Goal: Transaction & Acquisition: Purchase product/service

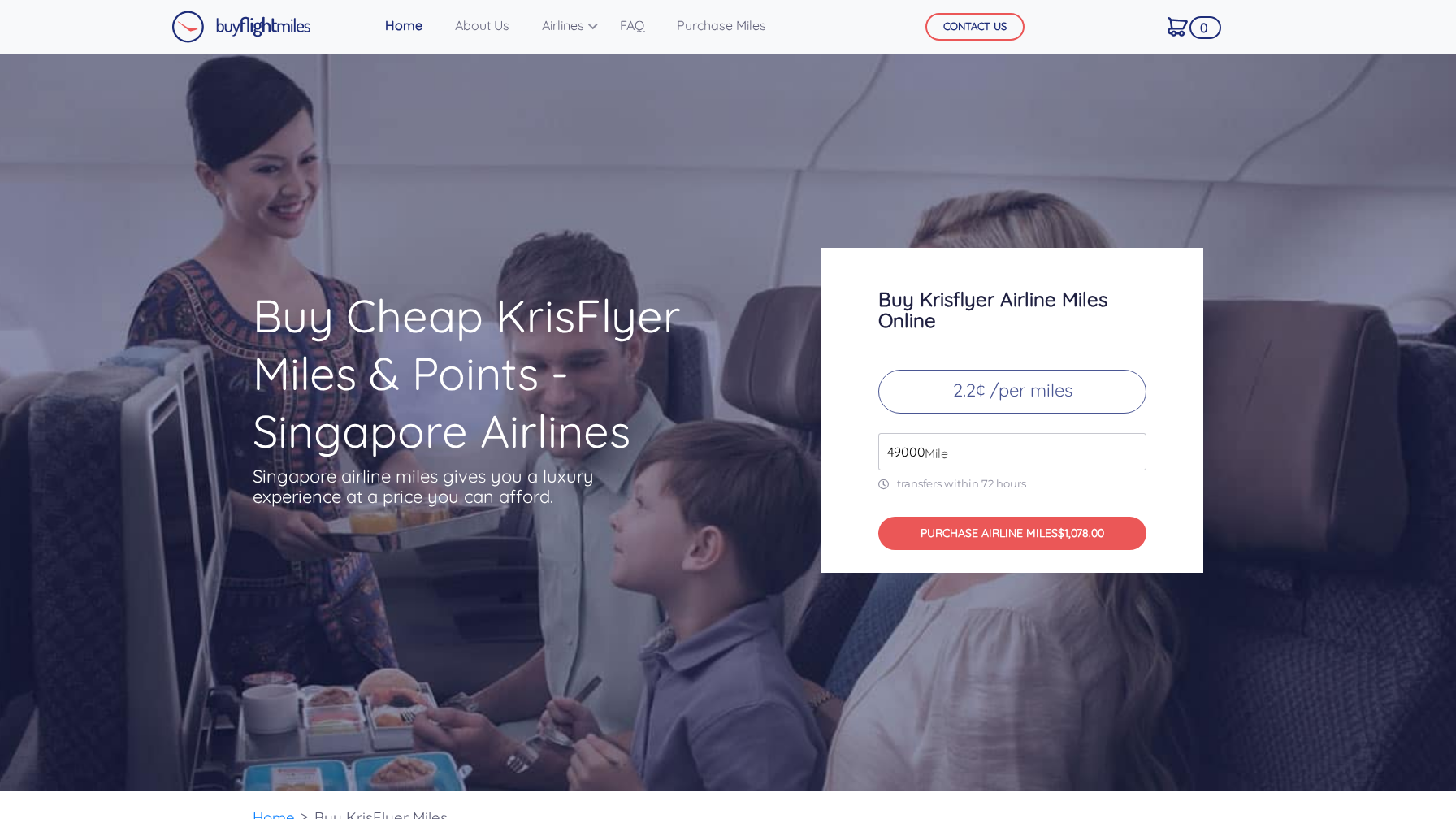
click at [264, 35] on img at bounding box center [242, 27] width 140 height 33
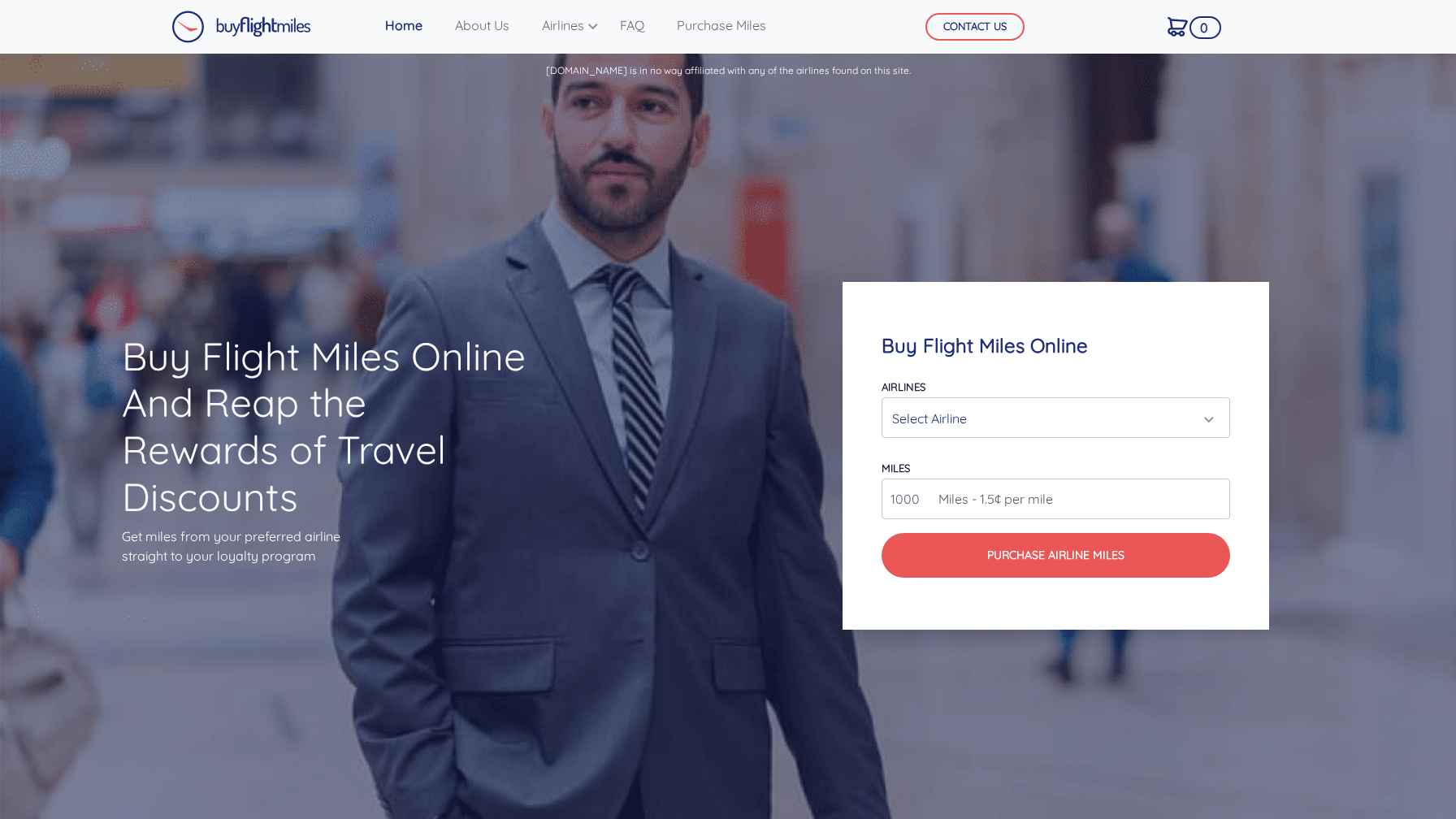
click at [978, 418] on div "Select Airline" at bounding box center [1052, 418] width 318 height 31
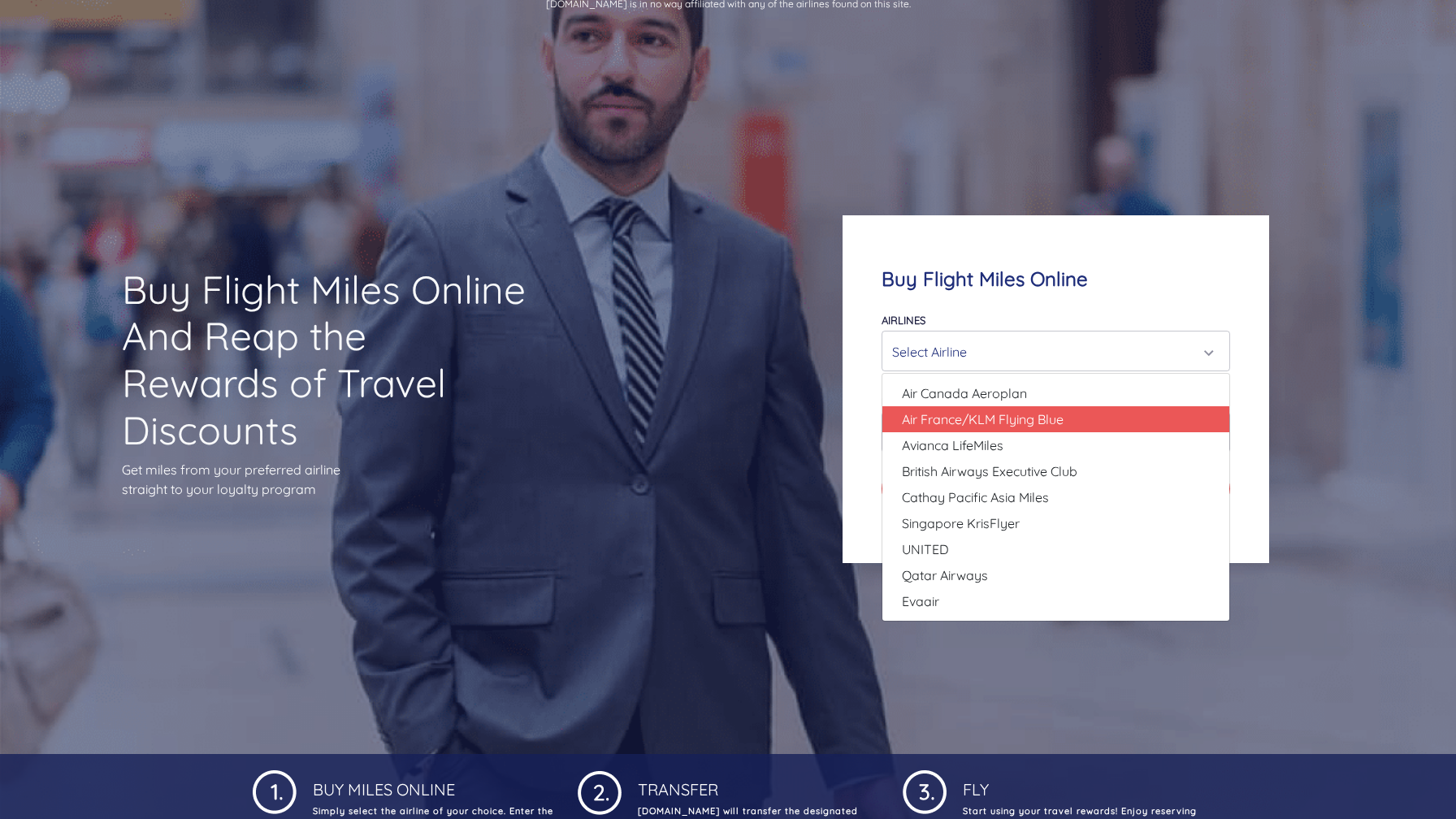
scroll to position [75, 0]
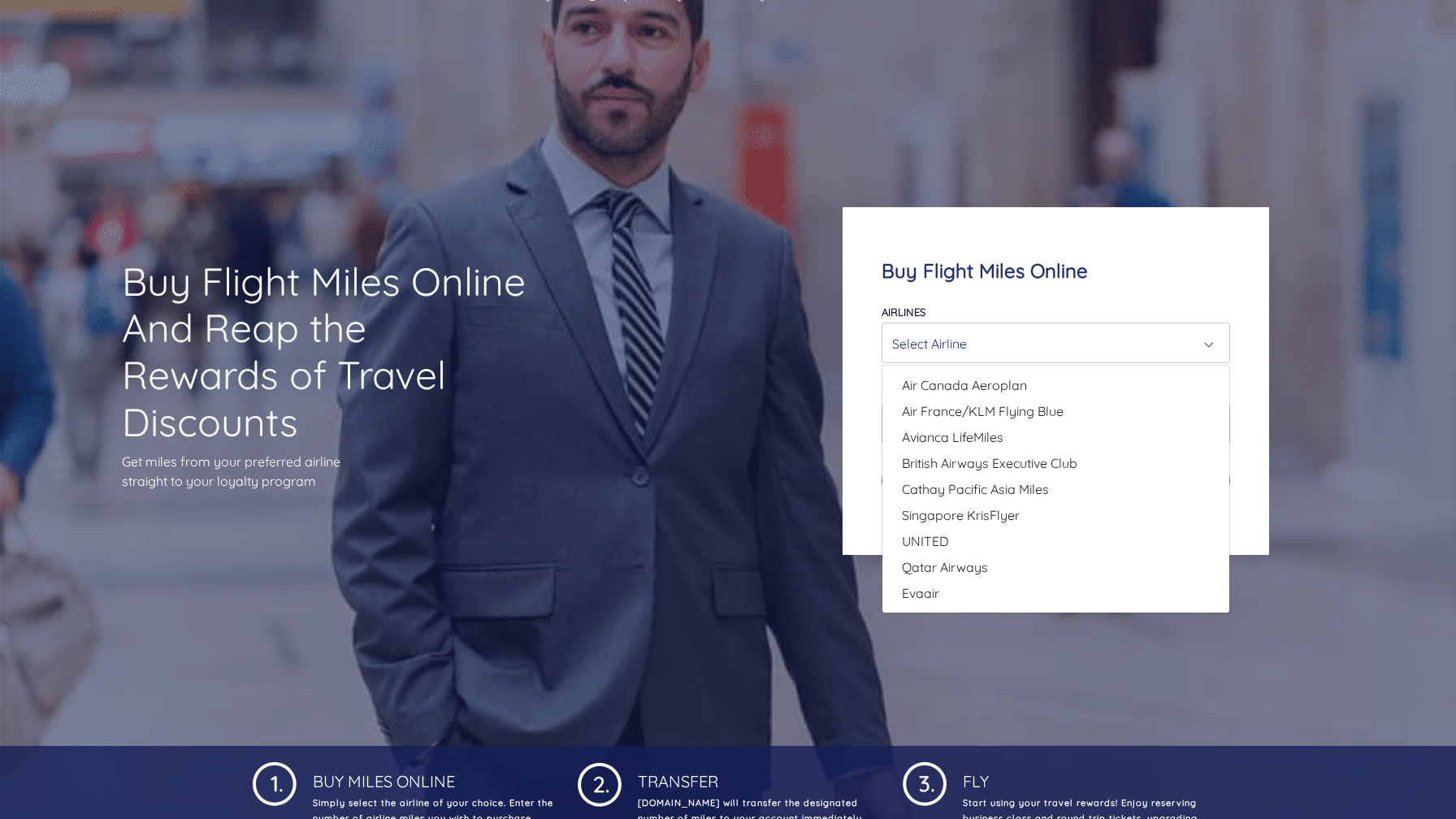
drag, startPoint x: 249, startPoint y: 283, endPoint x: 494, endPoint y: 441, distance: 291.5
click at [494, 441] on h1 "Buy Flight Miles Online And Reap the Rewards of Travel Discounts" at bounding box center [327, 352] width 411 height 187
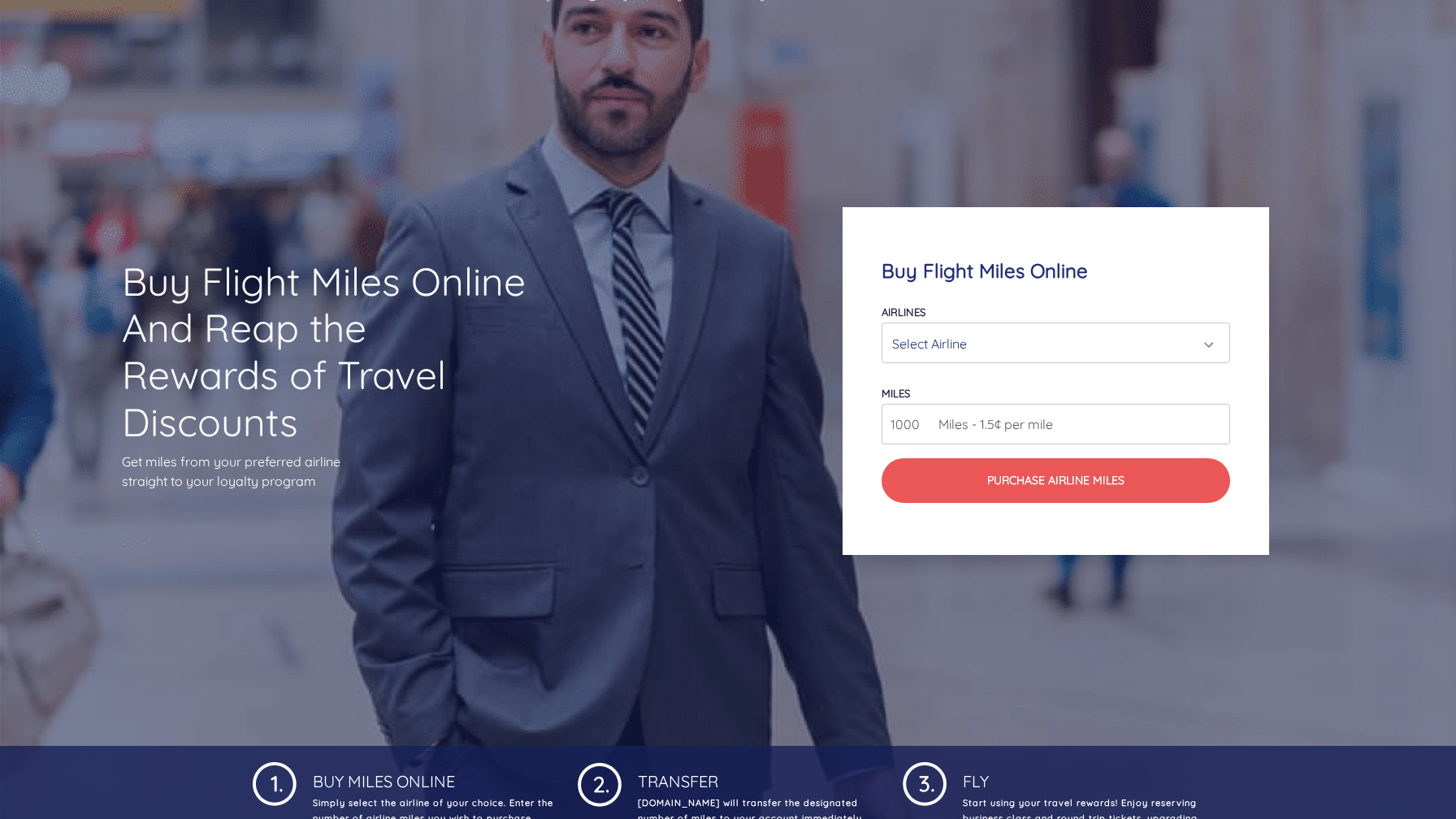
click at [494, 441] on h1 "Buy Flight Miles Online And Reap the Rewards of Travel Discounts" at bounding box center [327, 352] width 411 height 187
click at [1037, 432] on span "Miles - 1.5¢ per mile" at bounding box center [992, 424] width 123 height 19
click at [969, 346] on div "Select Airline" at bounding box center [1052, 344] width 318 height 31
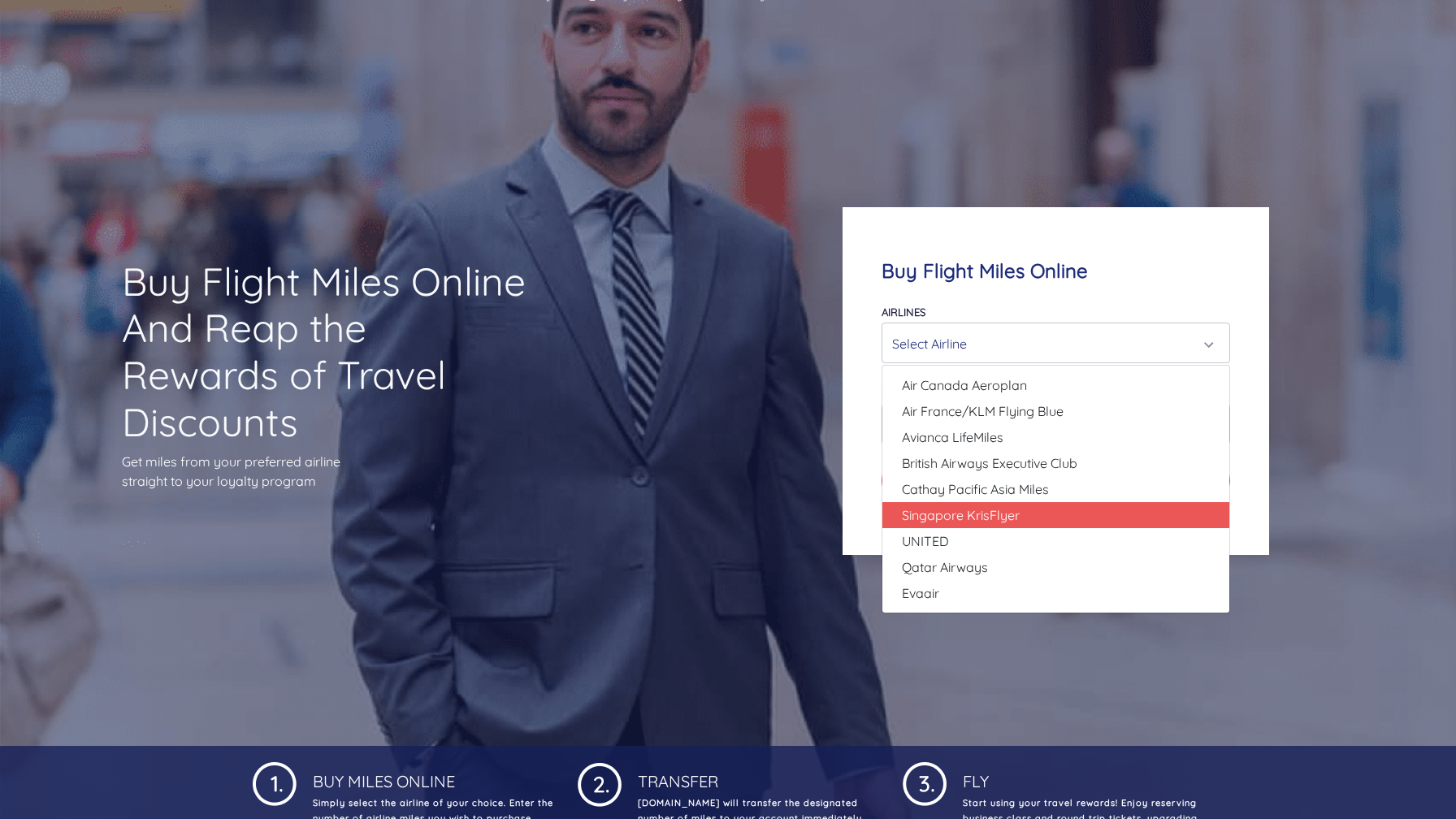
click at [979, 524] on span "Singapore KrisFlyer" at bounding box center [961, 514] width 118 height 19
select select "Singapore KrisFlyer"
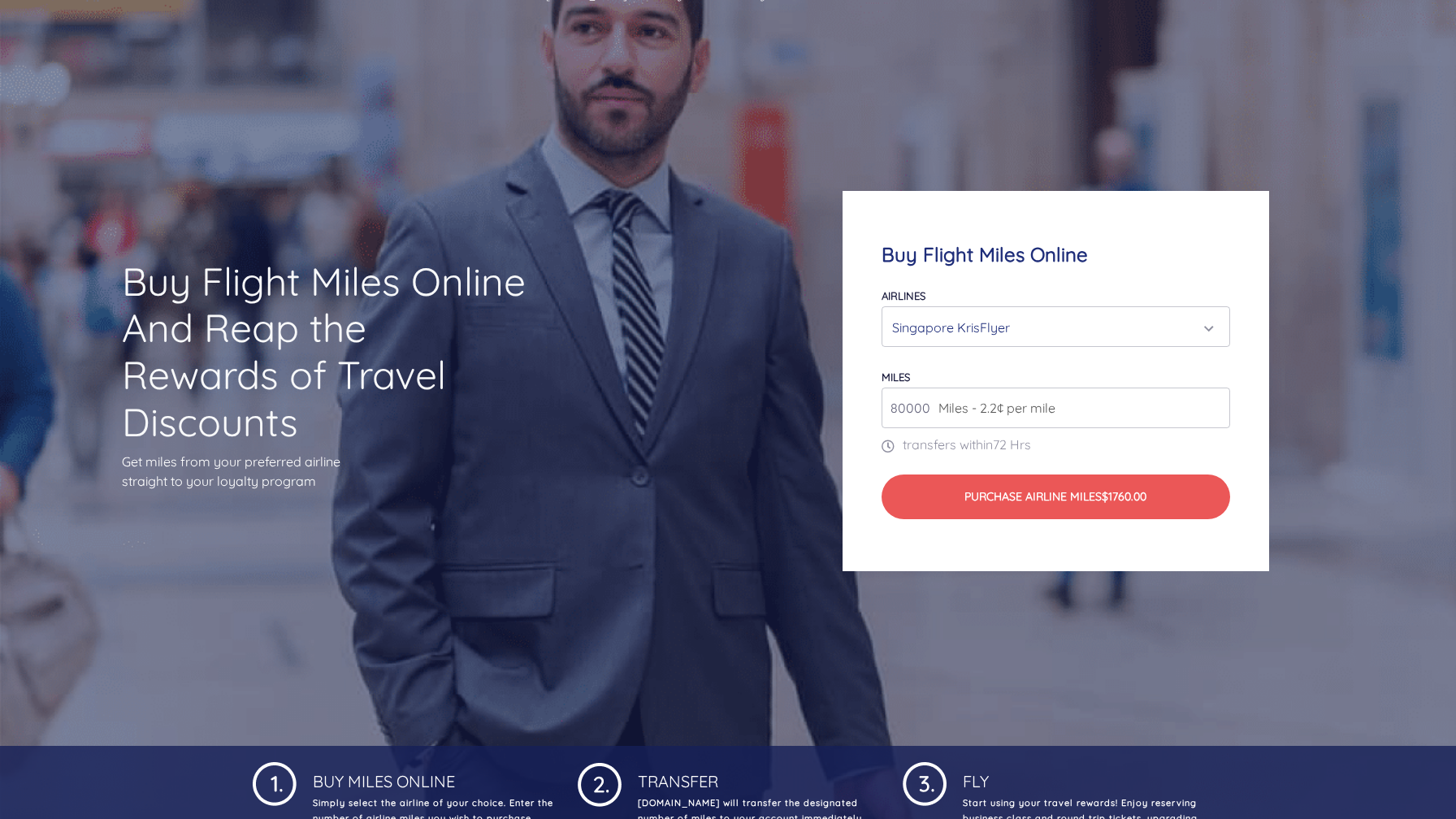
click at [897, 409] on input "80000" at bounding box center [1056, 407] width 349 height 41
click at [978, 406] on span "Miles - 2.2¢ per mile" at bounding box center [993, 407] width 125 height 19
click at [1055, 403] on span "Miles - 2.2¢ per mile" at bounding box center [993, 407] width 125 height 19
drag, startPoint x: 940, startPoint y: 410, endPoint x: 1086, endPoint y: 410, distance: 146.0
click at [1086, 410] on div "80000 Miles - 2.2¢ per mile" at bounding box center [1056, 407] width 349 height 41
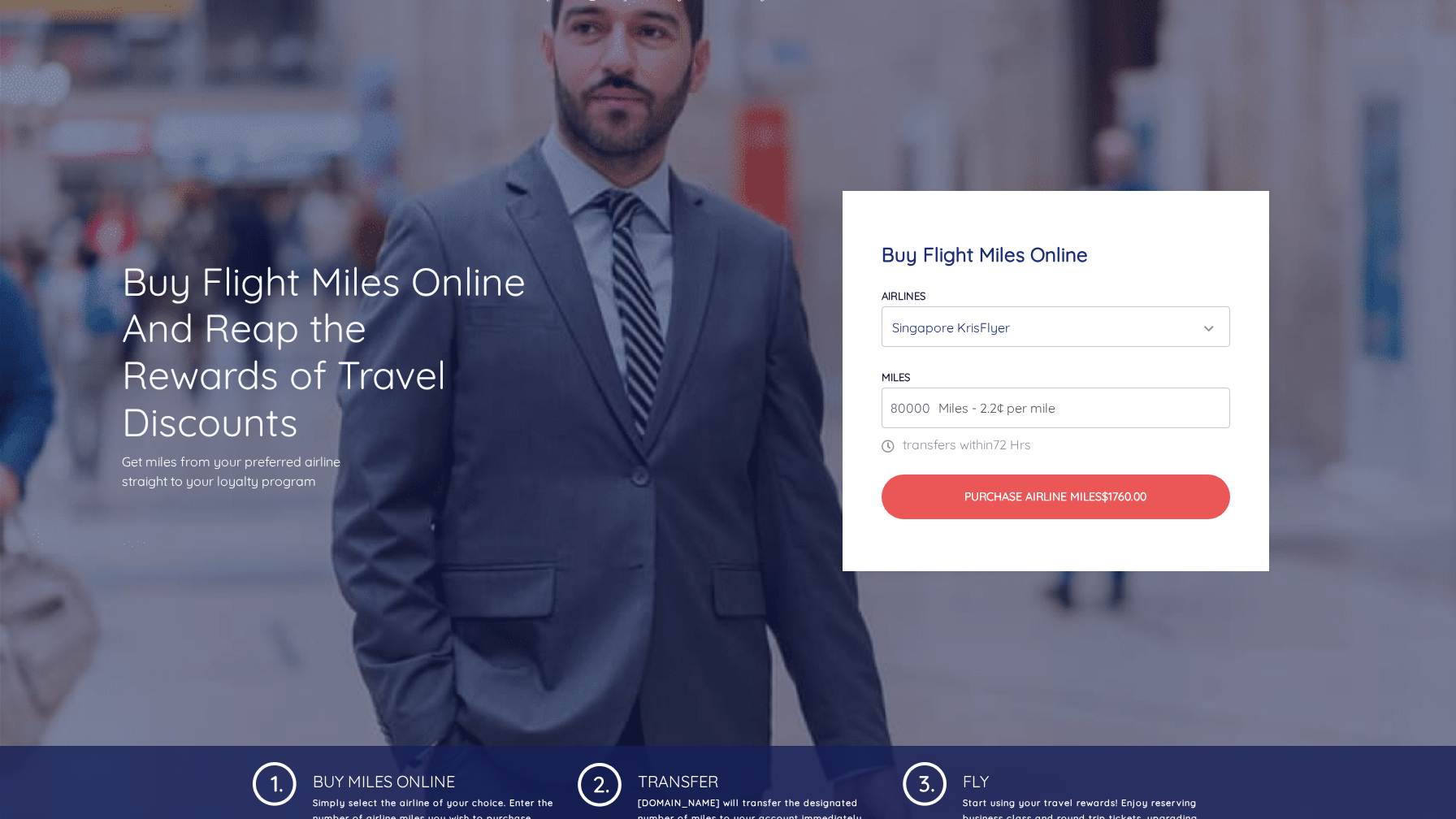
click at [1086, 410] on input "80000" at bounding box center [1056, 407] width 349 height 41
click at [916, 414] on input "80000" at bounding box center [1056, 407] width 349 height 41
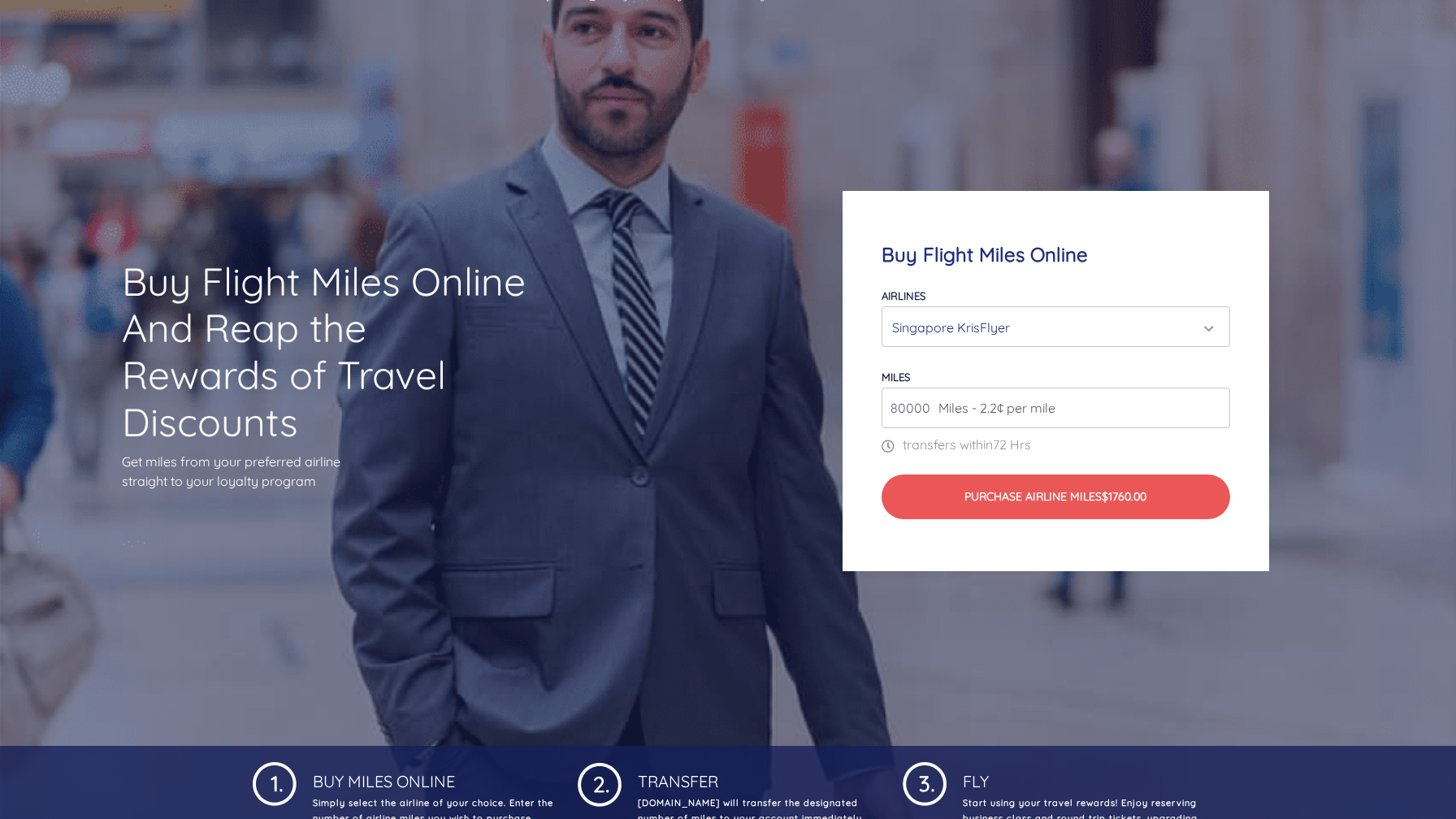
click at [932, 414] on span "Miles - 2.2¢ per mile" at bounding box center [993, 407] width 125 height 19
click at [928, 411] on input "80000" at bounding box center [1056, 407] width 349 height 41
type input "250000"
click at [1086, 447] on p "transfers within 72 Hrs" at bounding box center [1056, 444] width 349 height 19
click at [919, 410] on input "250000" at bounding box center [1056, 407] width 349 height 41
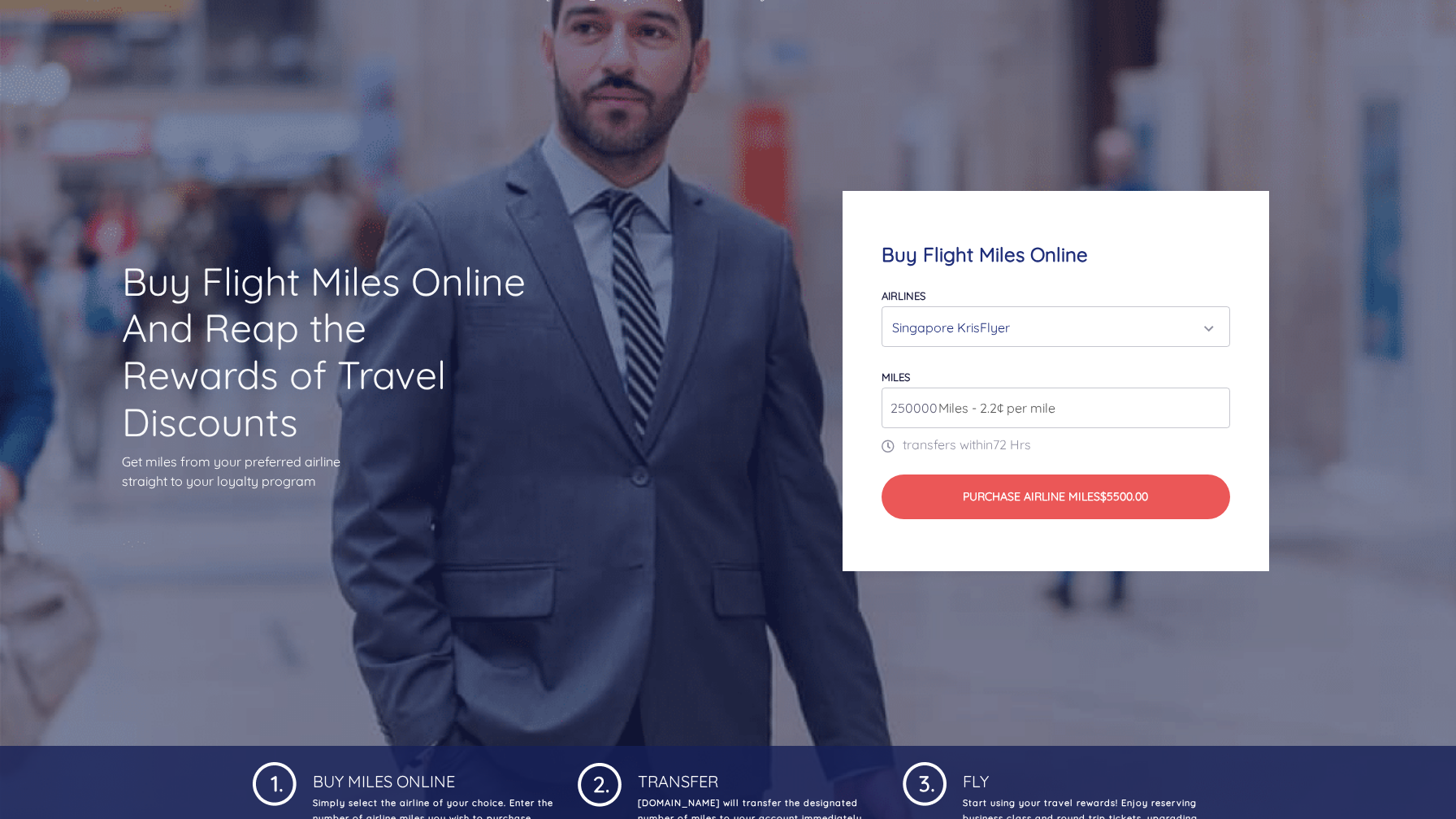
click at [919, 410] on input "250000" at bounding box center [1056, 407] width 349 height 41
click at [1071, 411] on input "250000" at bounding box center [1056, 407] width 349 height 41
